Goal: Task Accomplishment & Management: Use online tool/utility

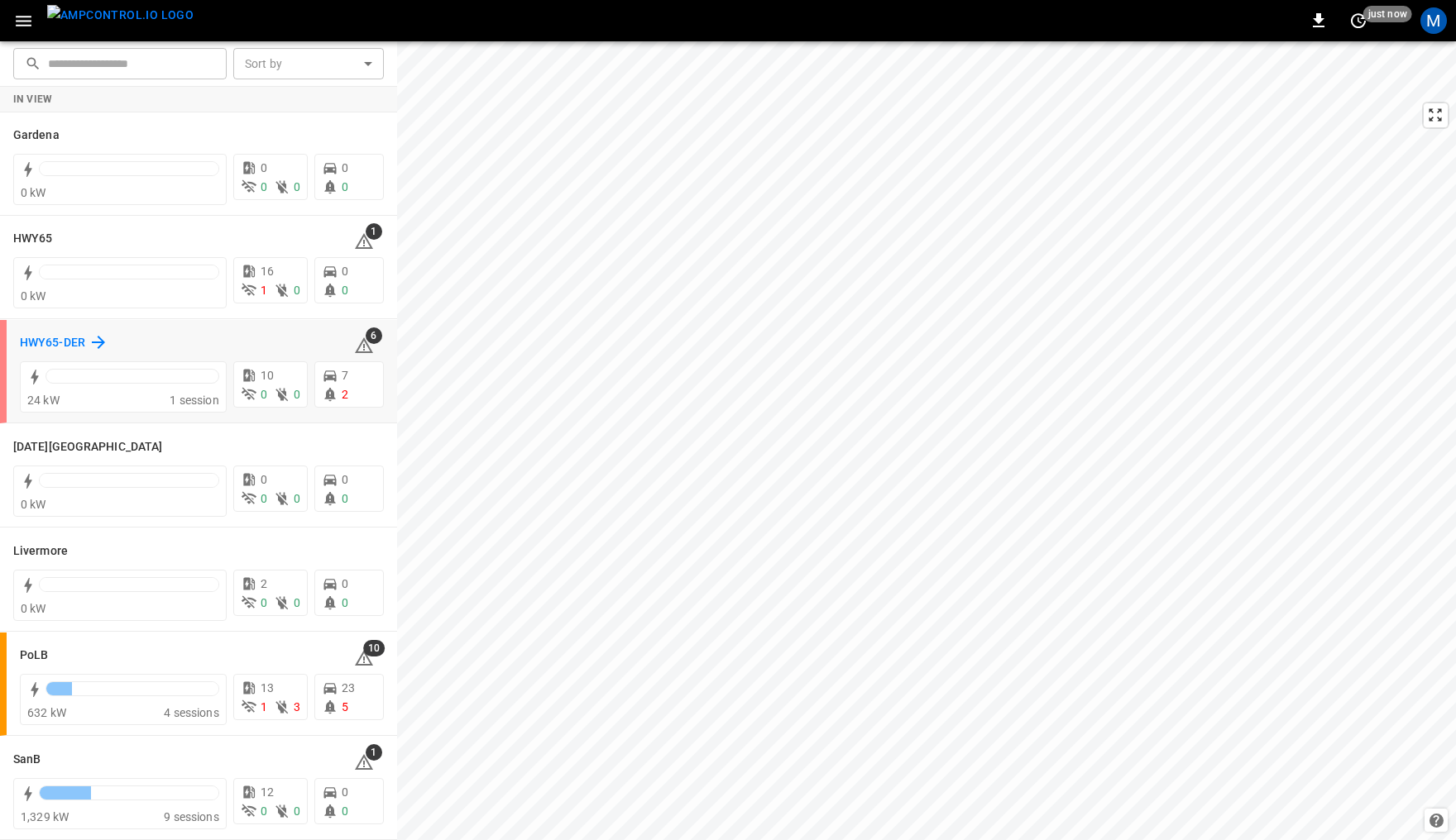
click at [63, 339] on h6 "HWY65-DER" at bounding box center [53, 343] width 66 height 18
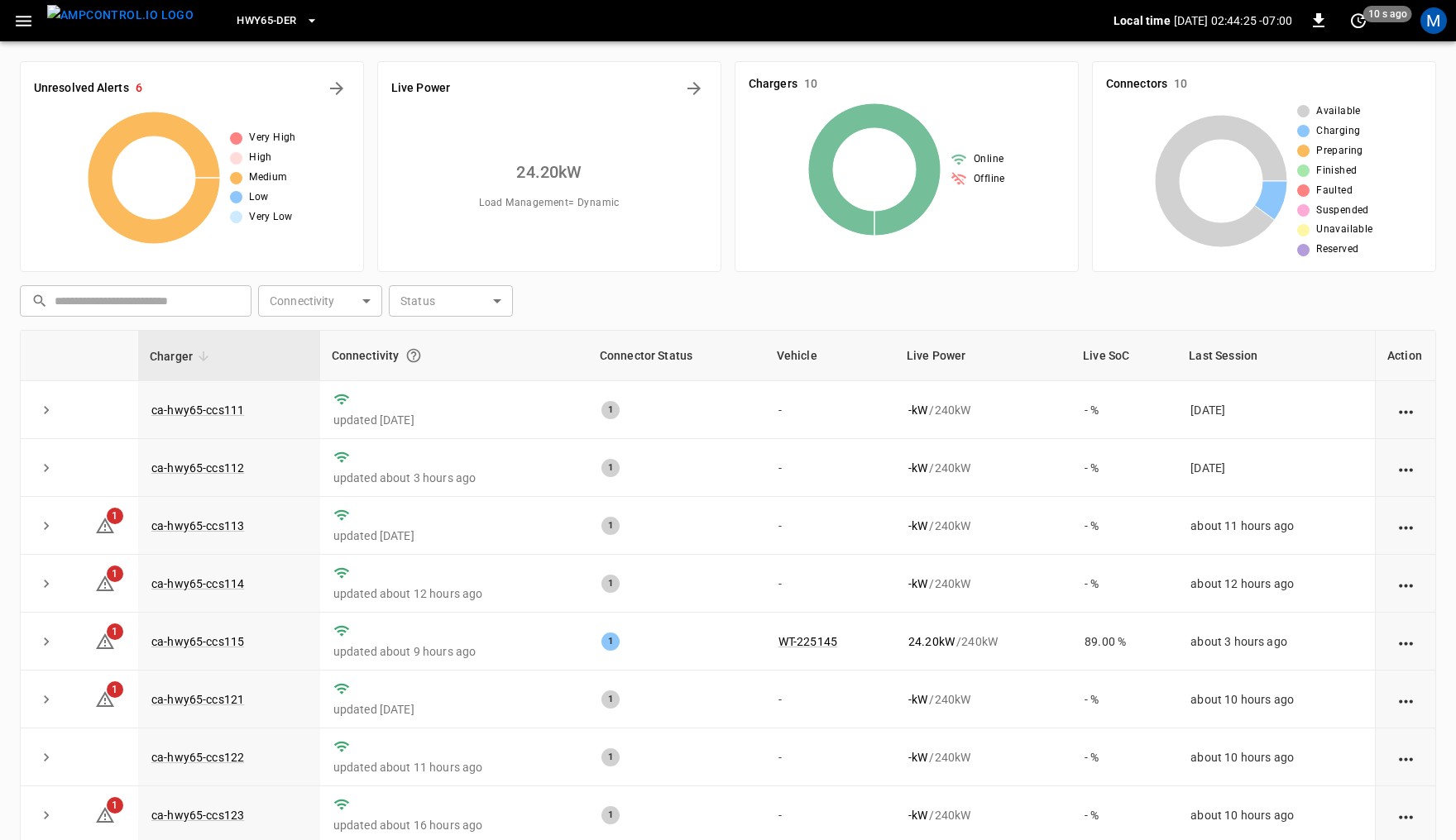
click at [20, 17] on icon "button" at bounding box center [23, 21] width 21 height 21
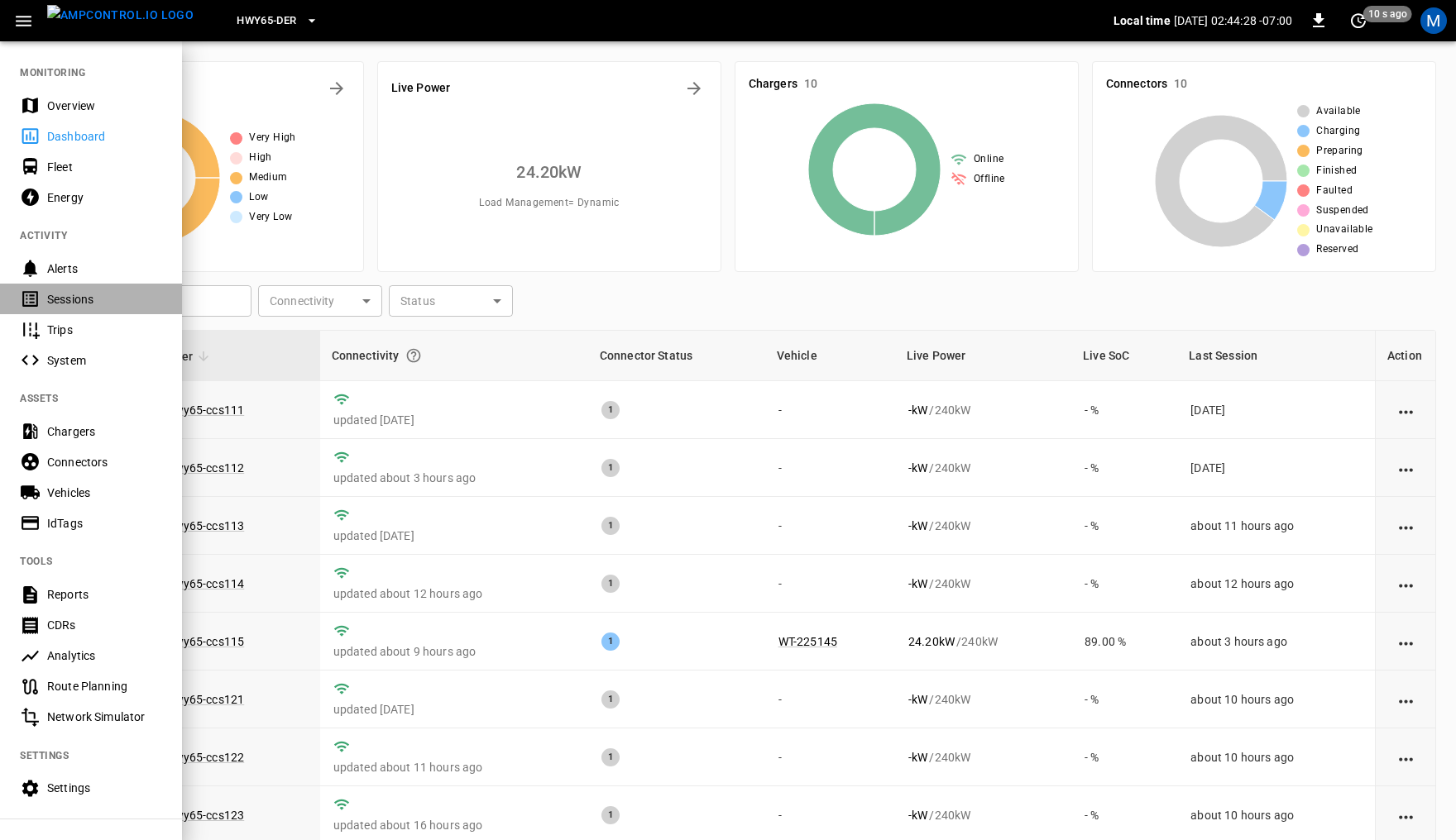
click at [79, 295] on div "Sessions" at bounding box center [104, 299] width 115 height 17
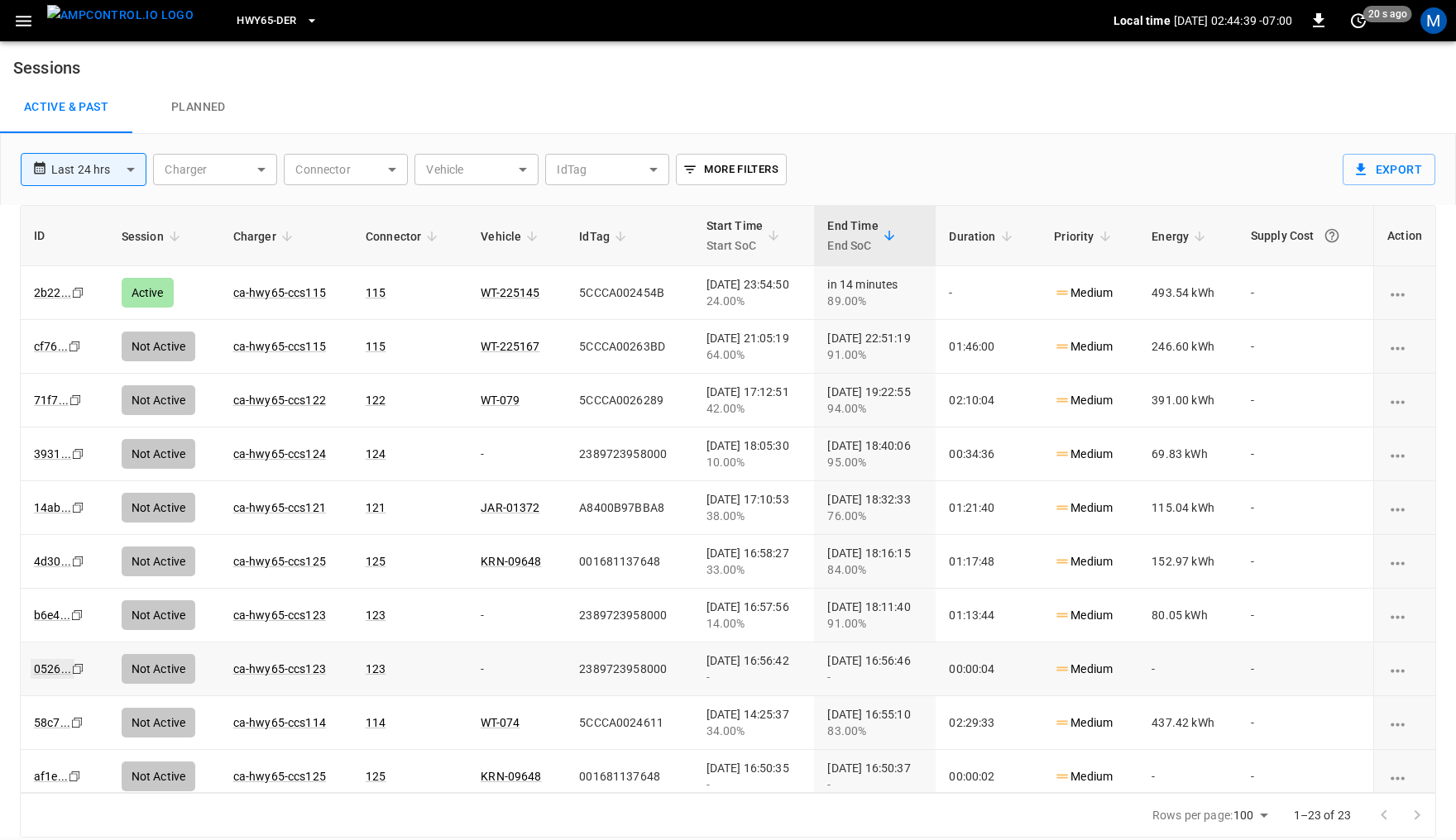
click at [52, 666] on link "0526 ..." at bounding box center [53, 669] width 44 height 20
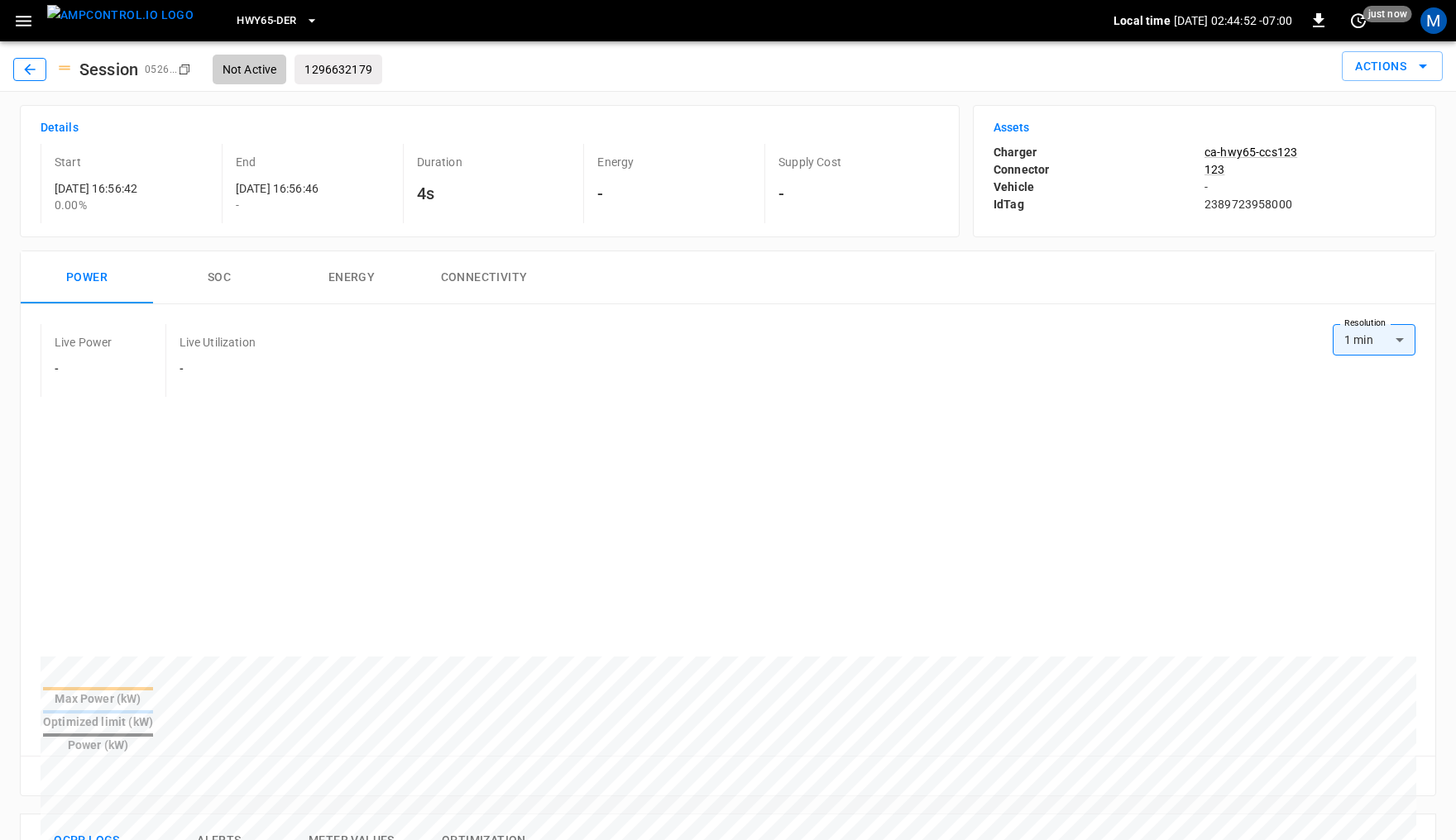
click at [34, 69] on icon "button" at bounding box center [29, 69] width 11 height 11
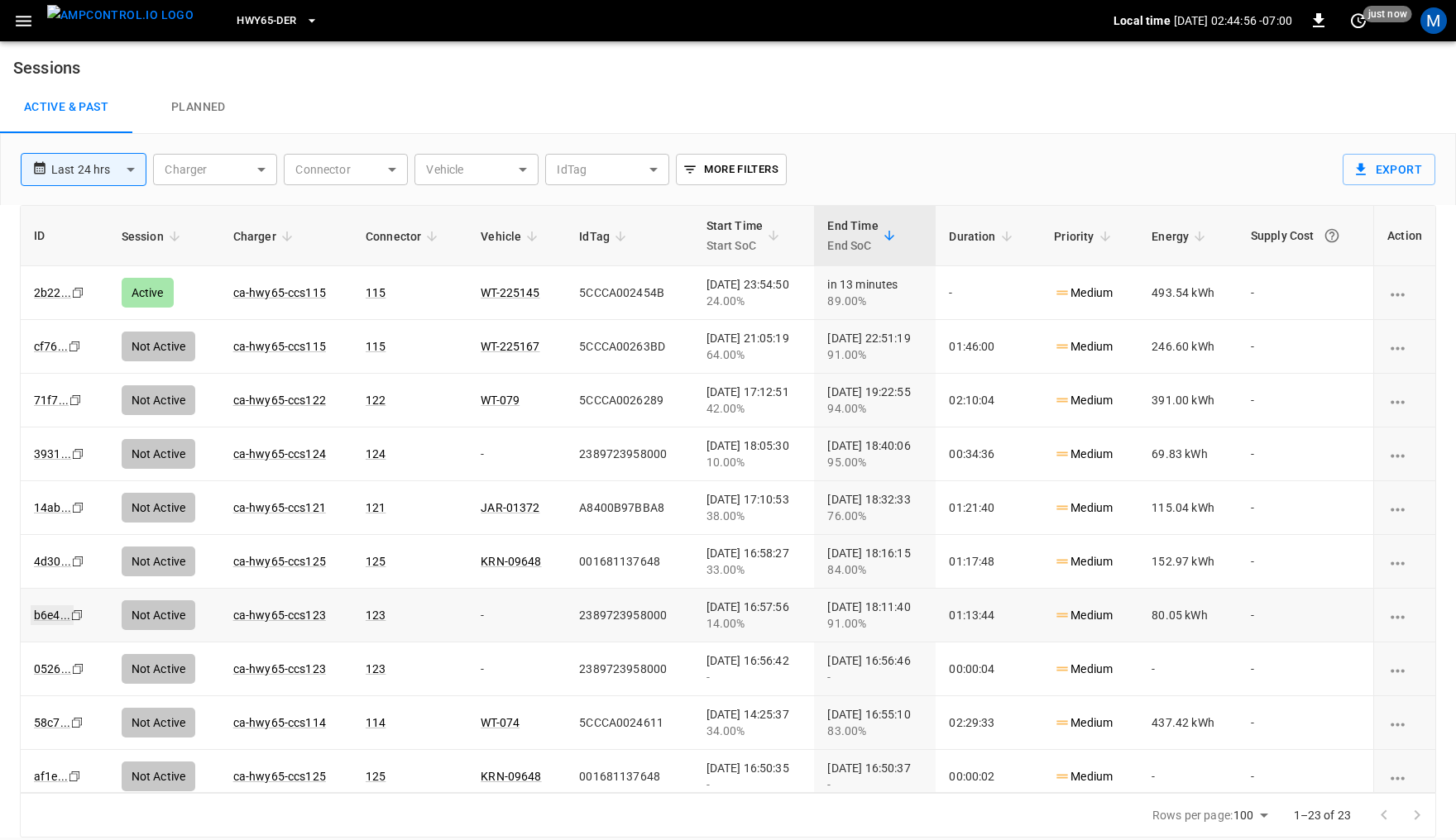
click at [42, 607] on link "b6e4 ..." at bounding box center [52, 615] width 43 height 20
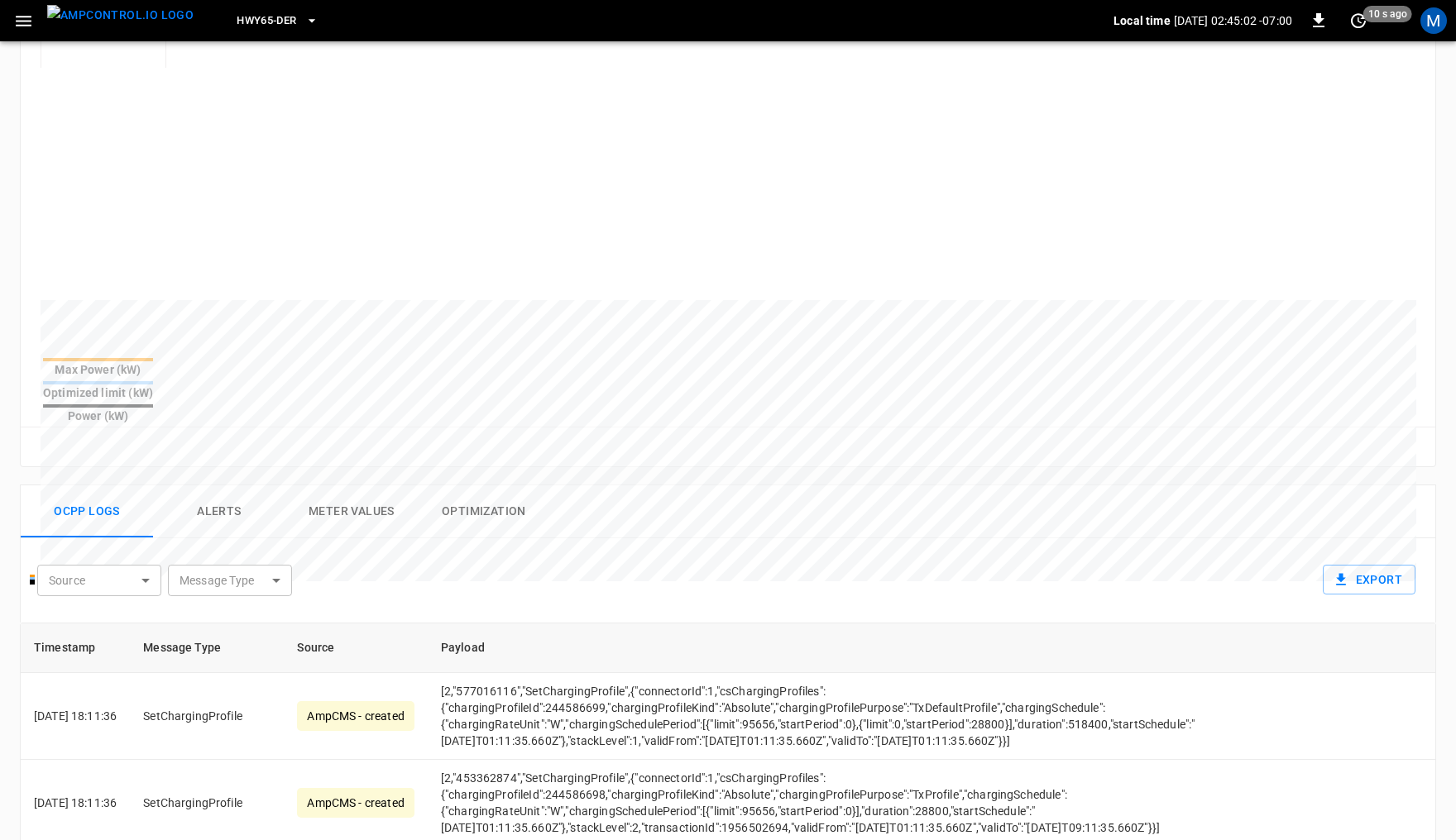
scroll to position [332, 0]
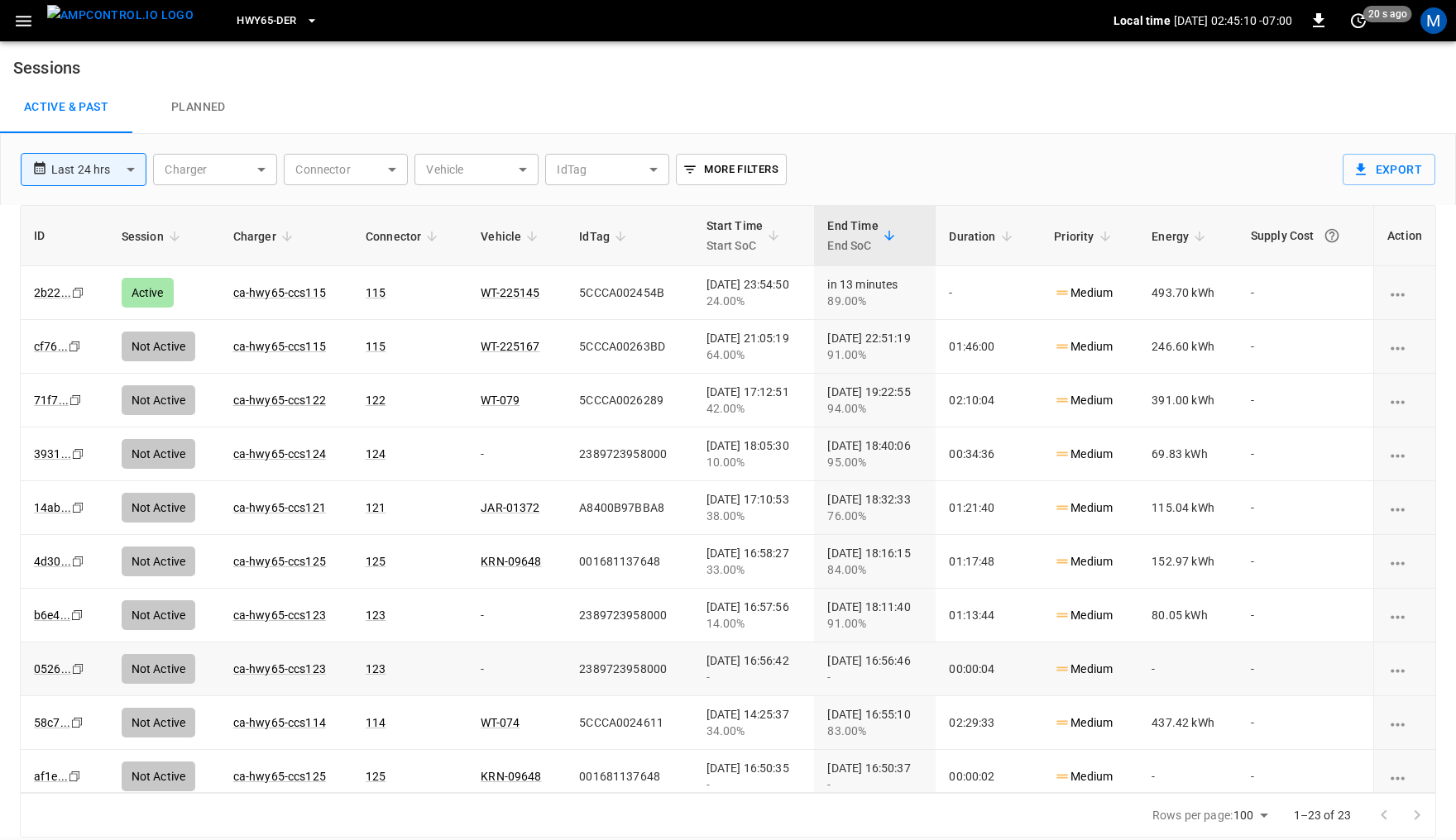
click at [77, 663] on icon "Copy" at bounding box center [78, 668] width 13 height 13
click at [77, 613] on icon "Copy" at bounding box center [77, 614] width 13 height 13
click at [116, 23] on img "menu" at bounding box center [119, 15] width 146 height 21
